Goal: Task Accomplishment & Management: Complete application form

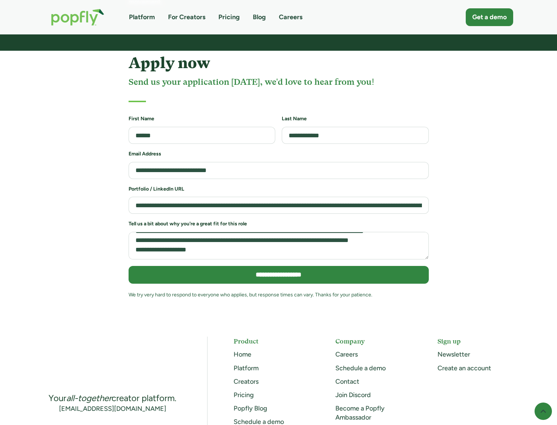
scroll to position [176, 0]
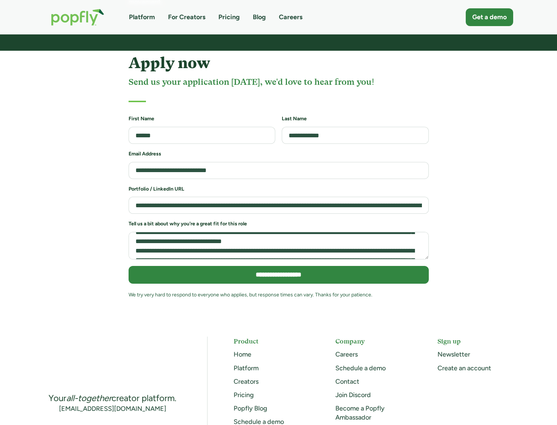
click at [287, 232] on textarea "Job Application Form" at bounding box center [279, 246] width 300 height 28
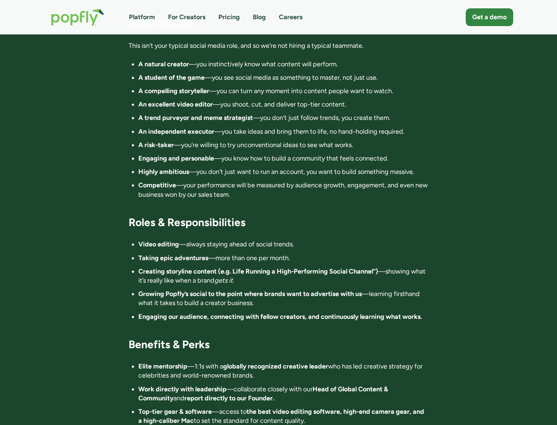
scroll to position [0, 0]
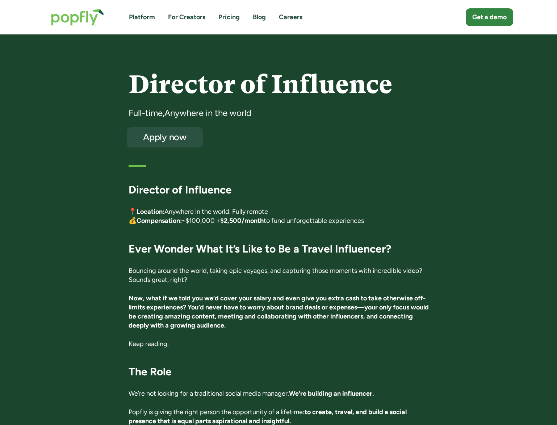
type textarea "**********"
click at [169, 138] on div "Apply now" at bounding box center [164, 137] width 62 height 9
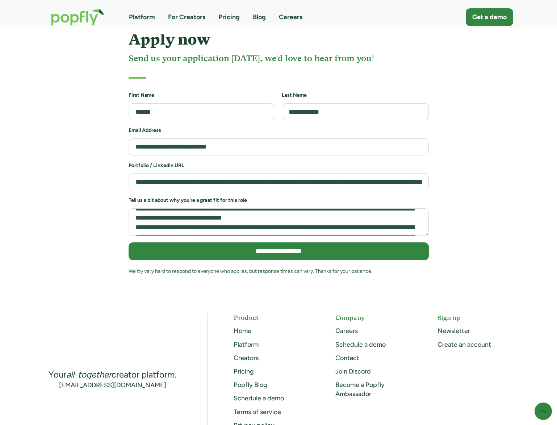
scroll to position [1554, 0]
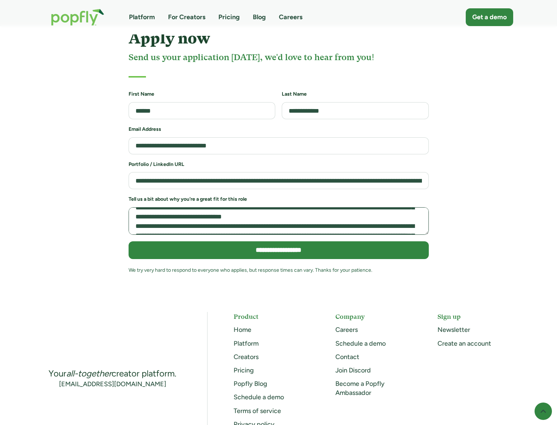
click at [253, 207] on textarea "Job Application Form" at bounding box center [279, 221] width 300 height 28
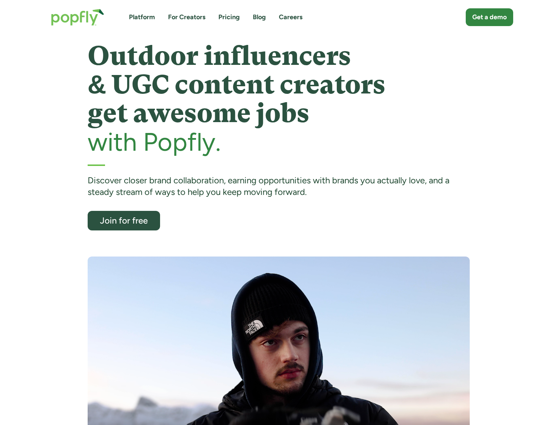
click at [295, 16] on link "Careers" at bounding box center [291, 17] width 24 height 9
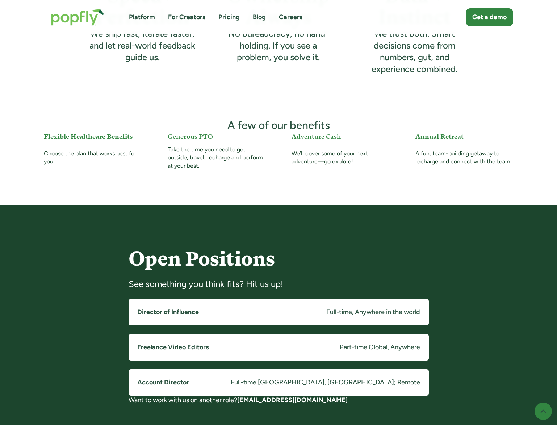
scroll to position [588, 0]
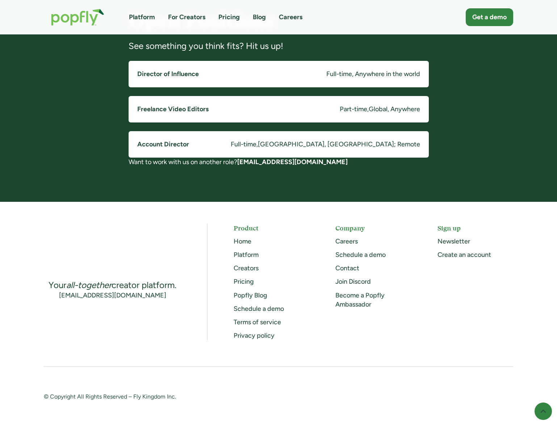
click at [282, 69] on link "Director of Influence Full-time, Anywhere in the world" at bounding box center [279, 74] width 300 height 26
